Goal: Task Accomplishment & Management: Manage account settings

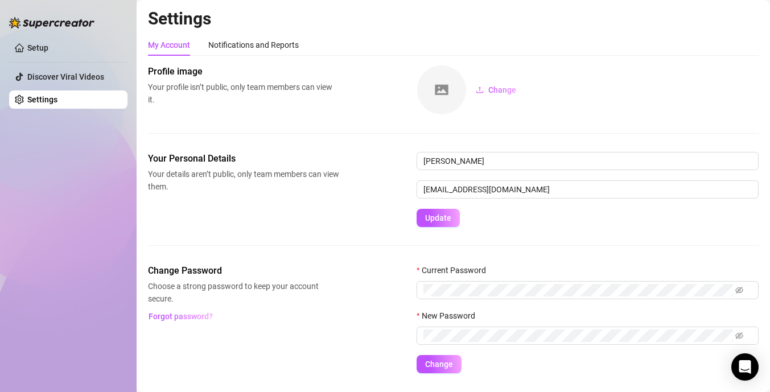
click at [658, 111] on div "Change" at bounding box center [587, 90] width 342 height 50
click at [36, 46] on link "Setup" at bounding box center [37, 47] width 21 height 9
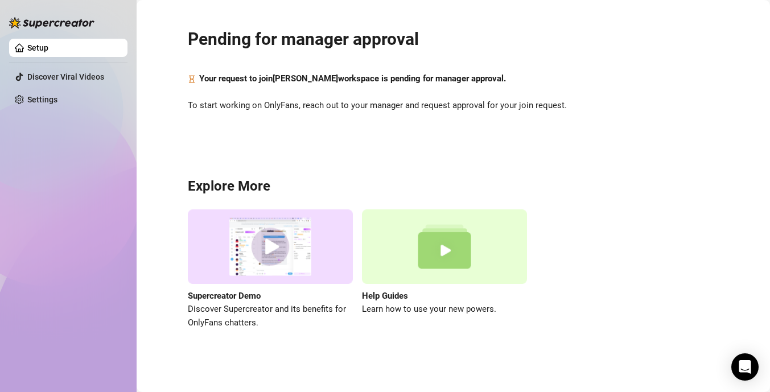
scroll to position [22, 0]
click at [5, 39] on aside "Setup Discover Viral Videos Settings" at bounding box center [68, 196] width 137 height 392
click at [45, 43] on link "Setup" at bounding box center [37, 47] width 21 height 9
click at [264, 133] on div "Pending for manager approval Your request to join [PERSON_NAME] workspace is pe…" at bounding box center [453, 172] width 610 height 372
click at [262, 132] on div "Pending for manager approval Your request to join [PERSON_NAME] workspace is pe…" at bounding box center [453, 172] width 610 height 372
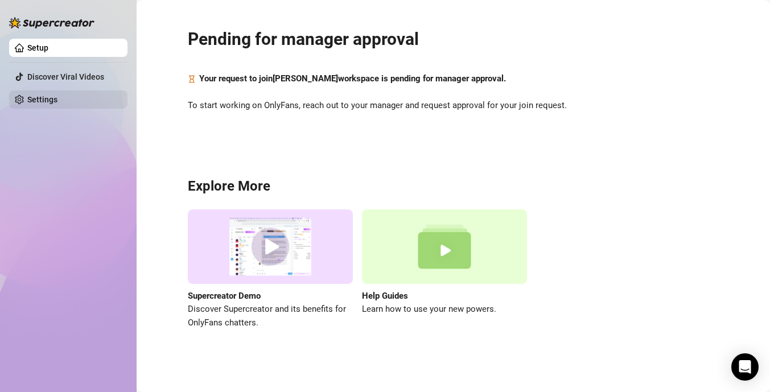
click at [39, 101] on link "Settings" at bounding box center [42, 99] width 30 height 9
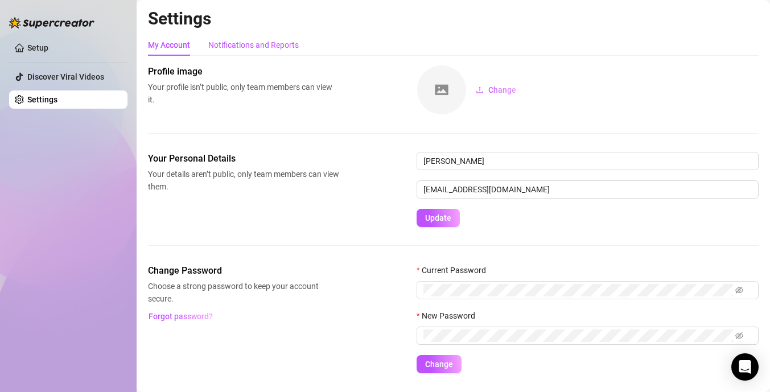
click at [249, 48] on div "Notifications and Reports" at bounding box center [253, 45] width 90 height 13
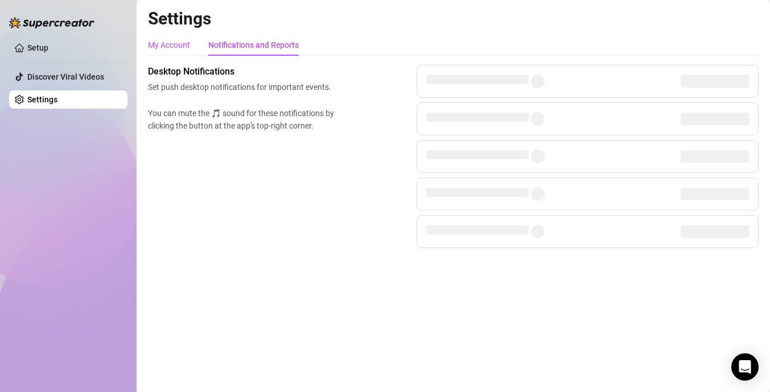
click at [164, 48] on div "My Account" at bounding box center [169, 45] width 42 height 13
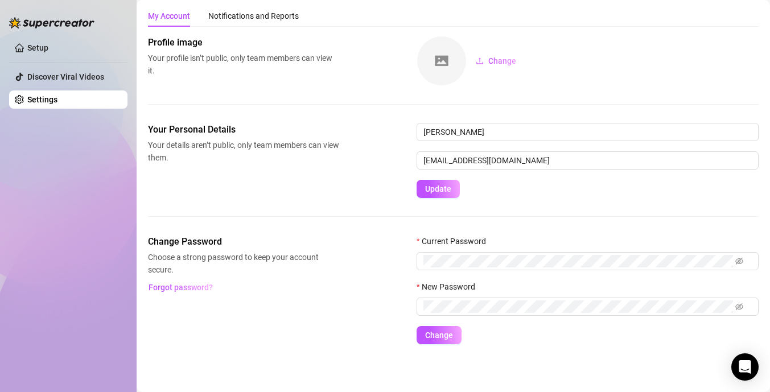
scroll to position [30, 0]
